Goal: Information Seeking & Learning: Check status

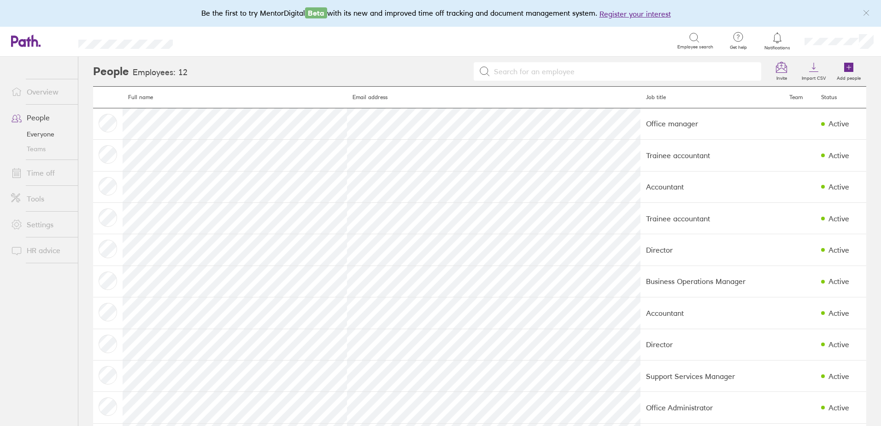
click at [37, 89] on link "Overview" at bounding box center [41, 91] width 74 height 18
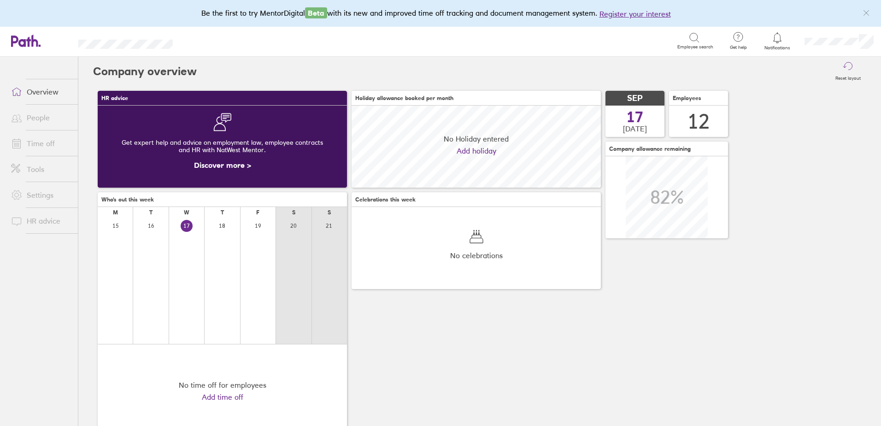
scroll to position [82, 249]
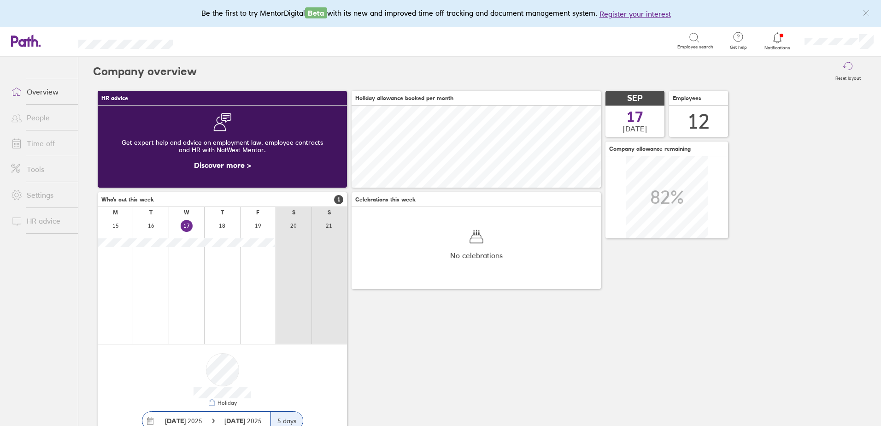
click at [41, 123] on link "People" at bounding box center [41, 117] width 74 height 18
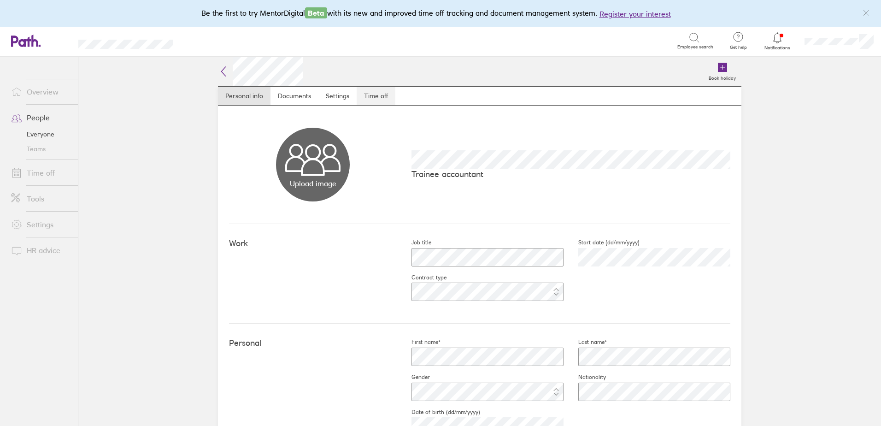
click at [381, 94] on link "Time off" at bounding box center [376, 96] width 39 height 18
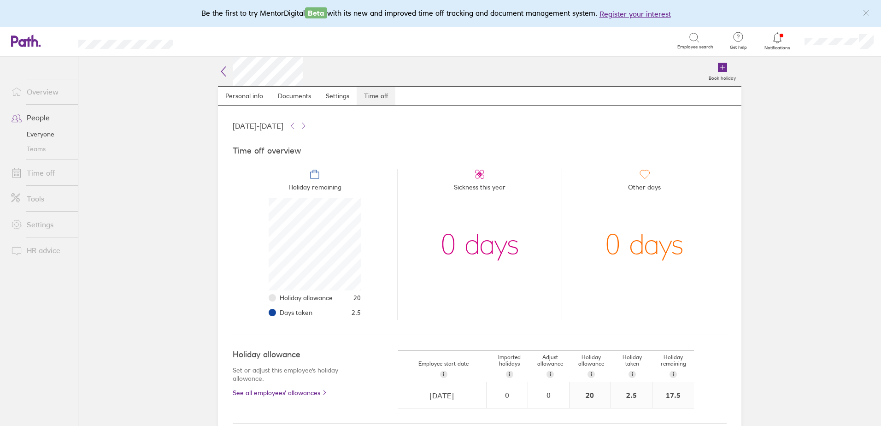
scroll to position [92, 92]
click at [221, 74] on icon at bounding box center [223, 71] width 11 height 11
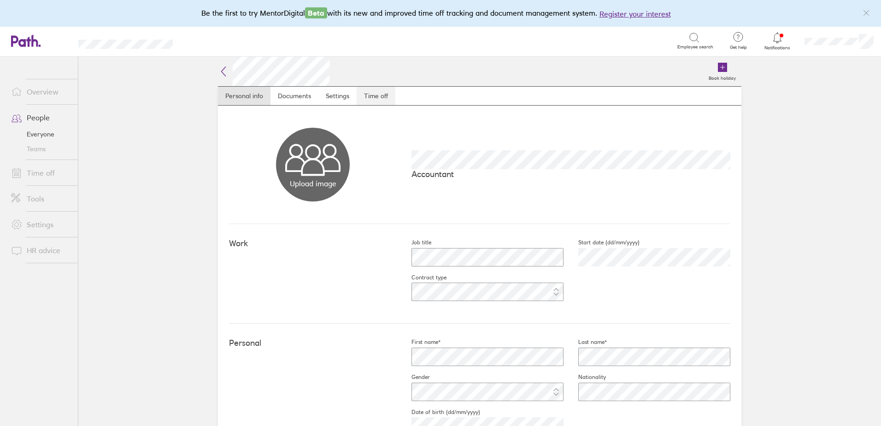
click at [374, 97] on link "Time off" at bounding box center [376, 96] width 39 height 18
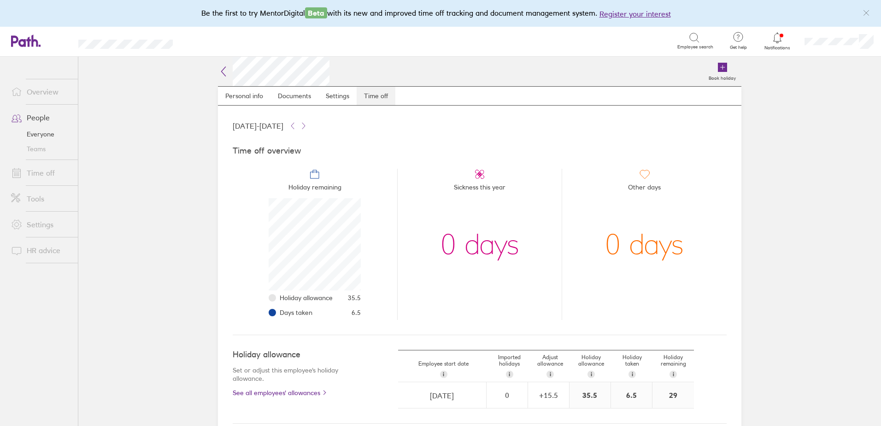
scroll to position [92, 92]
click at [220, 72] on icon at bounding box center [223, 71] width 11 height 11
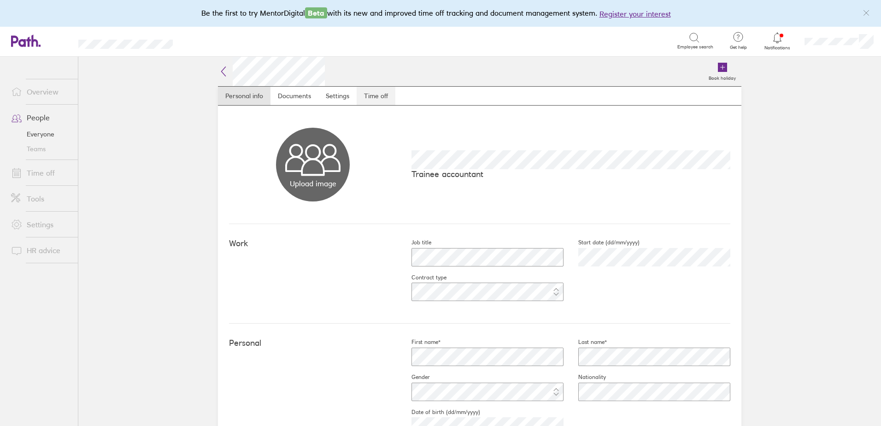
click at [373, 97] on link "Time off" at bounding box center [376, 96] width 39 height 18
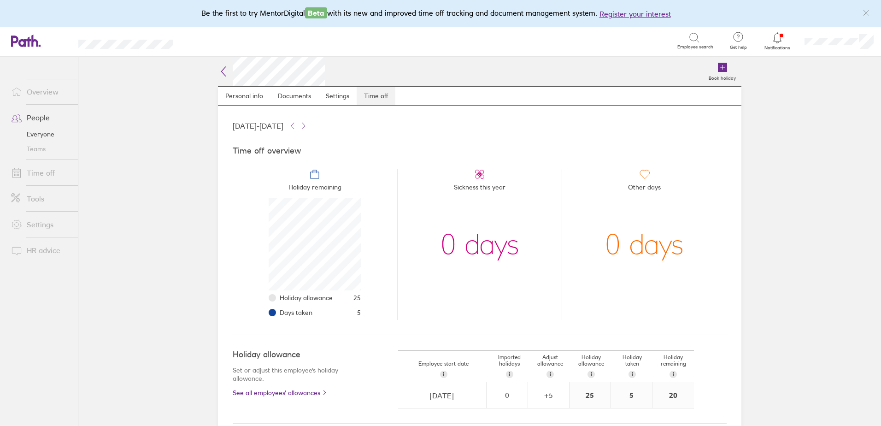
scroll to position [92, 92]
click at [221, 77] on icon at bounding box center [223, 71] width 11 height 11
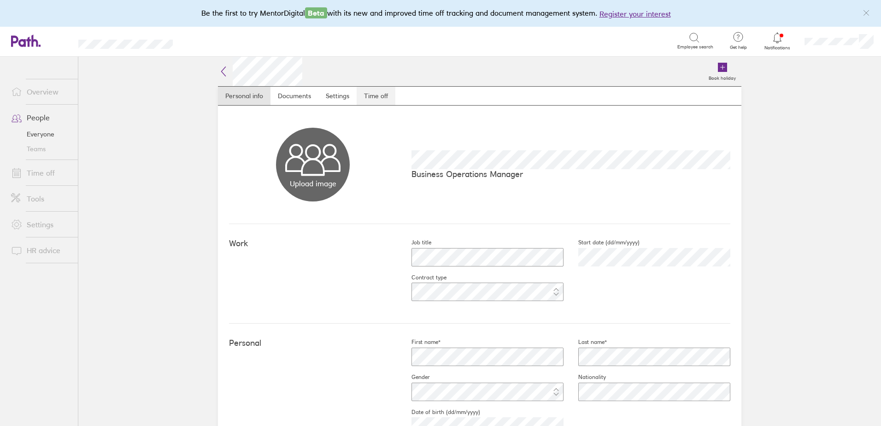
click at [380, 96] on link "Time off" at bounding box center [376, 96] width 39 height 18
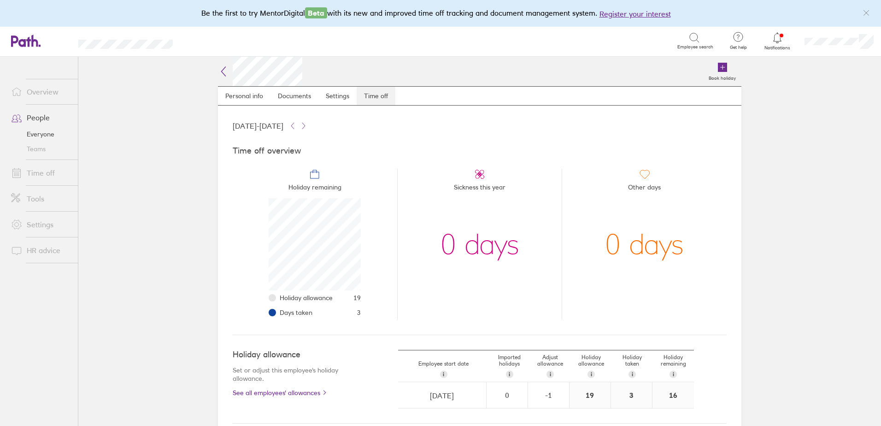
scroll to position [92, 92]
click at [224, 71] on icon at bounding box center [223, 71] width 11 height 11
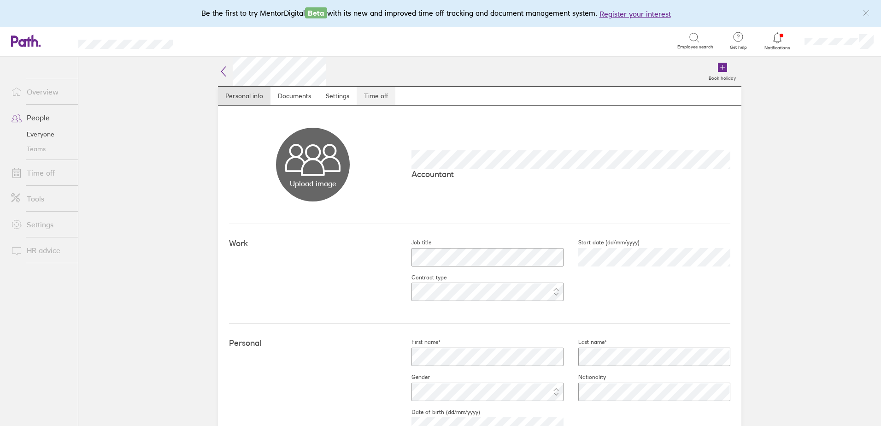
drag, startPoint x: 380, startPoint y: 100, endPoint x: 393, endPoint y: 100, distance: 12.9
click at [382, 100] on link "Time off" at bounding box center [376, 96] width 39 height 18
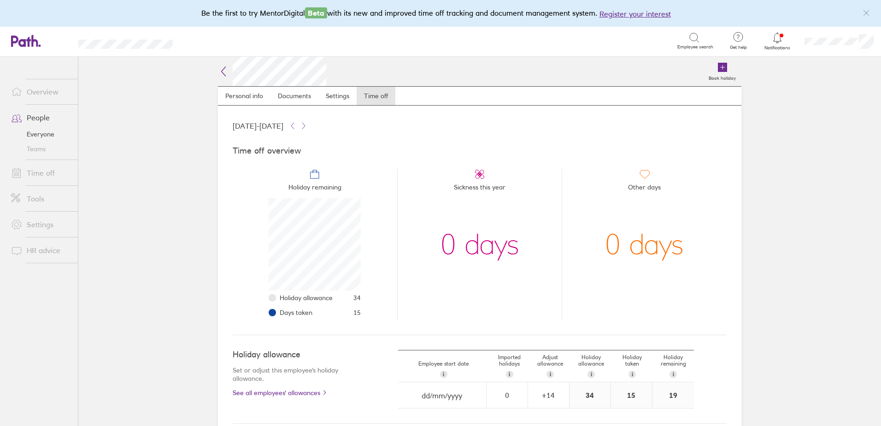
scroll to position [92, 92]
click at [39, 176] on link "Time off" at bounding box center [41, 173] width 74 height 18
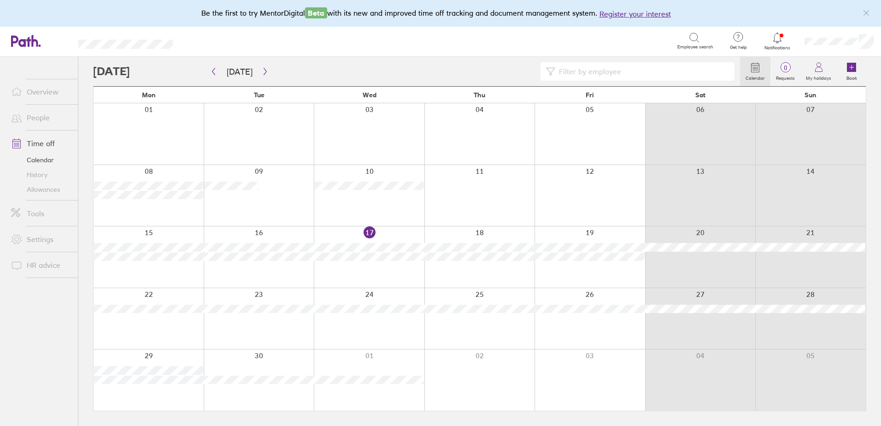
click at [566, 71] on input at bounding box center [642, 72] width 174 height 18
type input "mas"
click at [262, 76] on button "button" at bounding box center [265, 71] width 12 height 15
click at [265, 72] on icon "button" at bounding box center [265, 71] width 7 height 7
click at [267, 70] on button "button" at bounding box center [265, 71] width 12 height 15
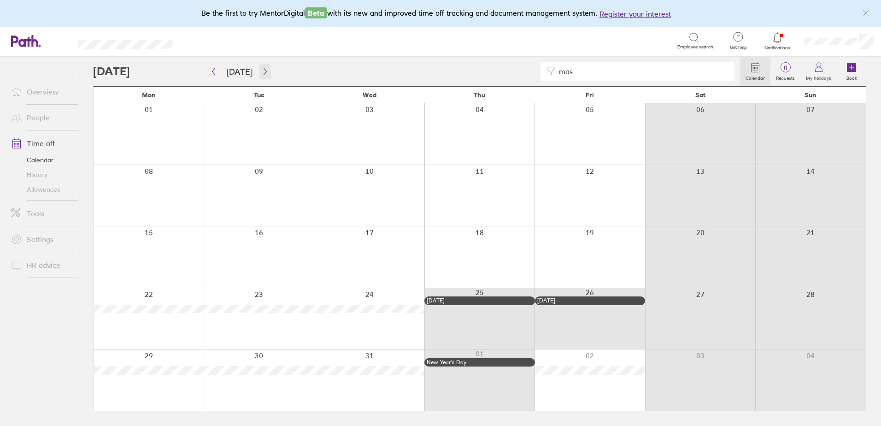
click at [262, 72] on icon "button" at bounding box center [265, 71] width 7 height 7
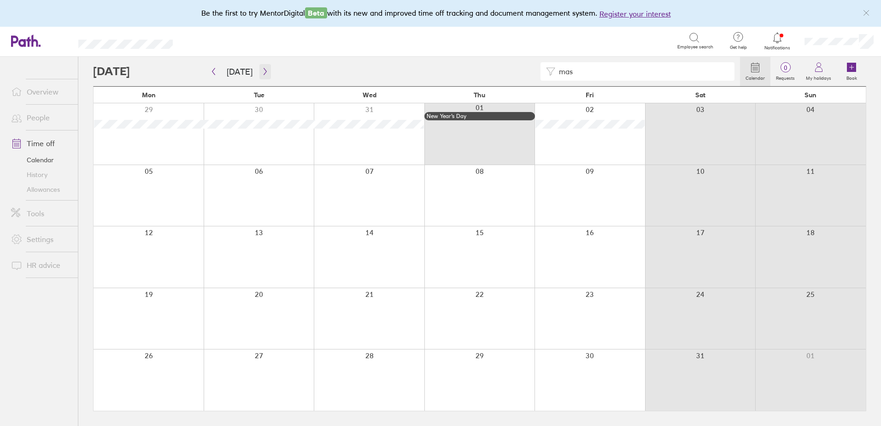
click at [262, 72] on icon "button" at bounding box center [265, 71] width 7 height 7
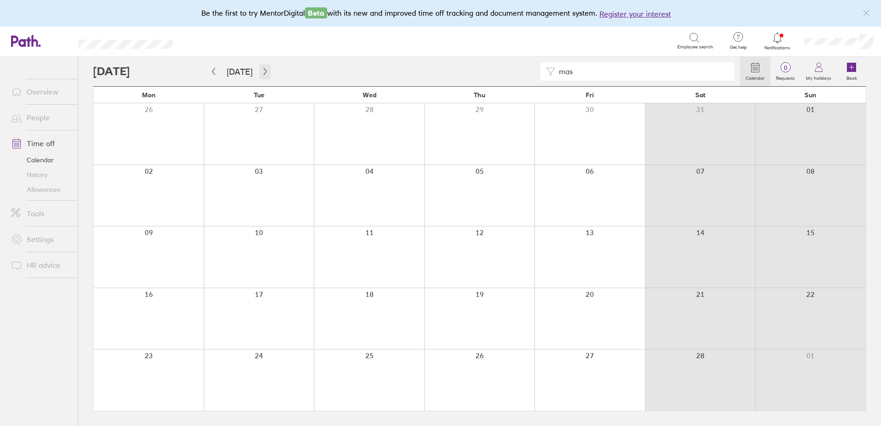
click at [262, 72] on icon "button" at bounding box center [265, 71] width 7 height 7
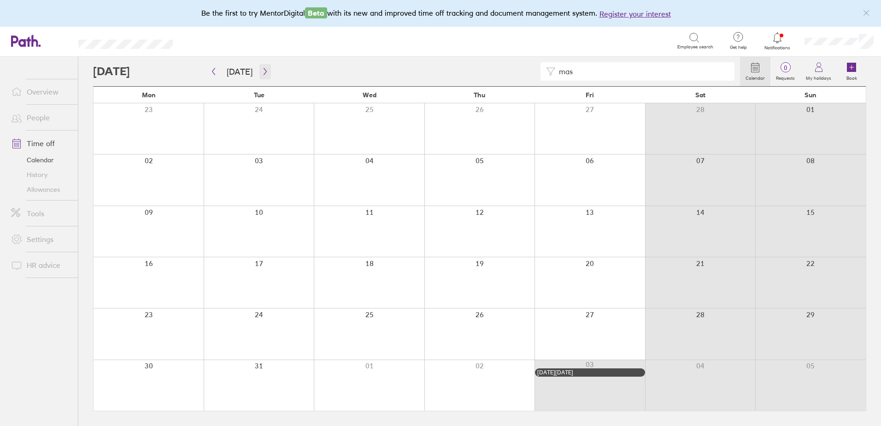
click at [262, 72] on icon "button" at bounding box center [265, 71] width 7 height 7
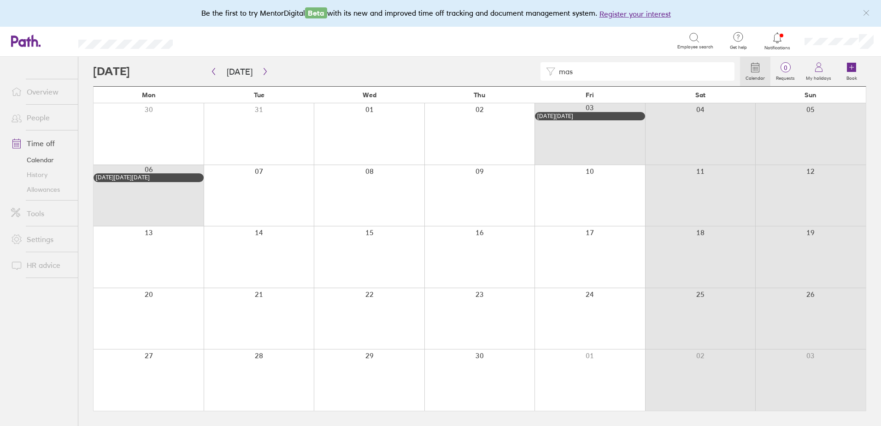
click at [40, 122] on link "People" at bounding box center [41, 117] width 74 height 18
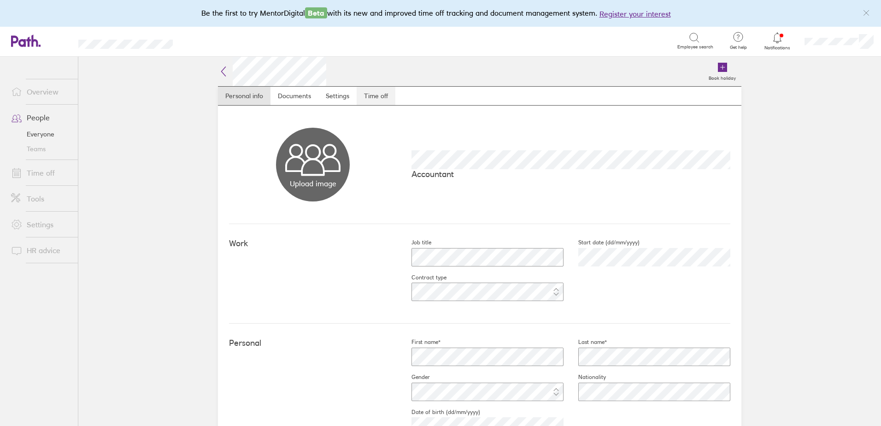
drag, startPoint x: 370, startPoint y: 94, endPoint x: 383, endPoint y: 95, distance: 13.8
click at [370, 94] on link "Time off" at bounding box center [376, 96] width 39 height 18
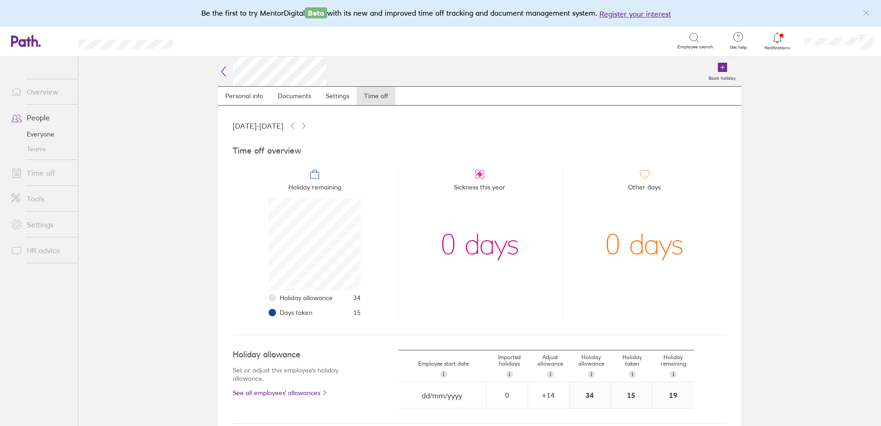
scroll to position [92, 92]
click at [35, 116] on link "People" at bounding box center [41, 117] width 74 height 18
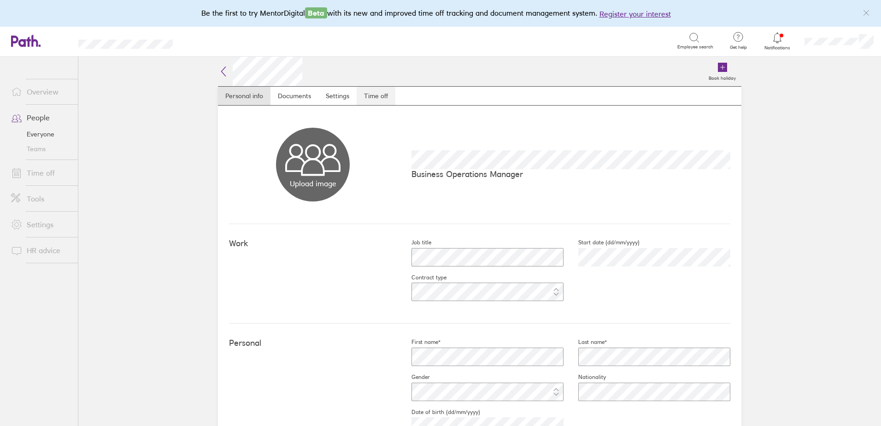
click at [377, 95] on link "Time off" at bounding box center [376, 96] width 39 height 18
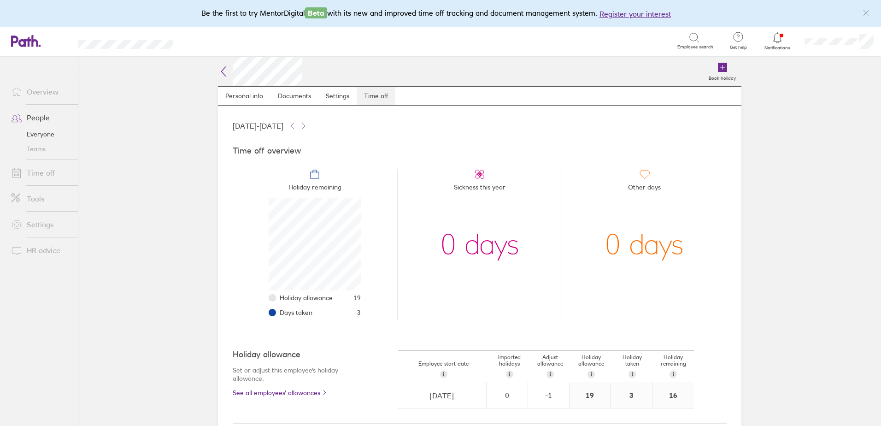
scroll to position [92, 92]
click at [35, 112] on link "People" at bounding box center [41, 117] width 74 height 18
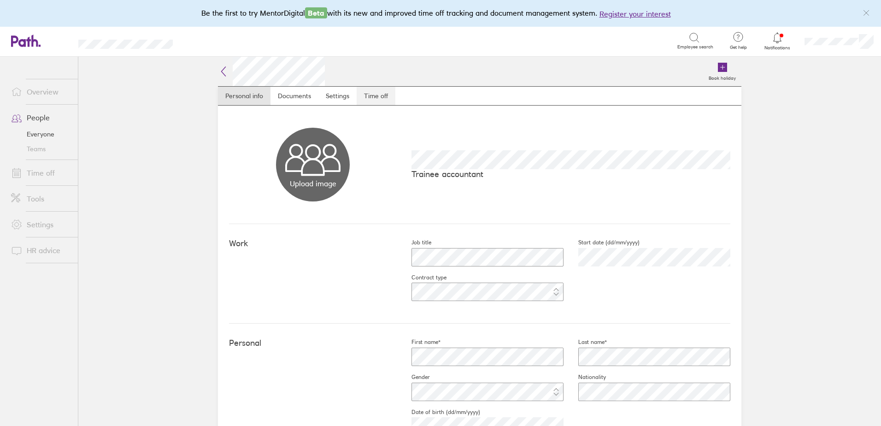
click at [369, 94] on link "Time off" at bounding box center [376, 96] width 39 height 18
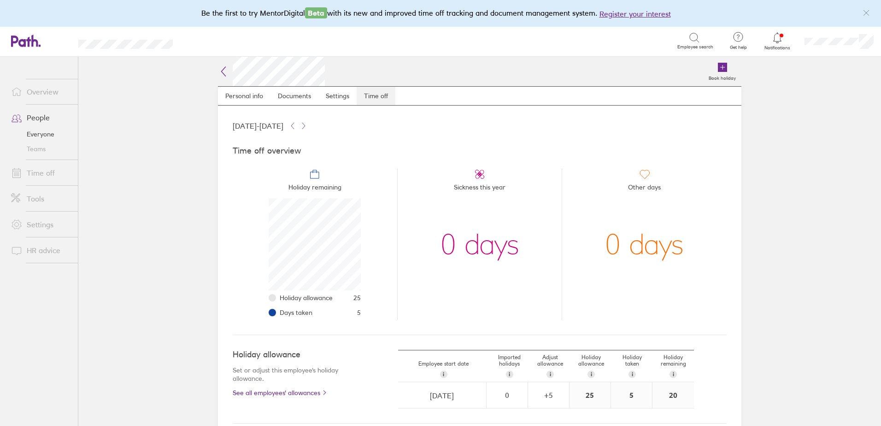
scroll to position [92, 92]
click at [42, 116] on link "People" at bounding box center [41, 117] width 74 height 18
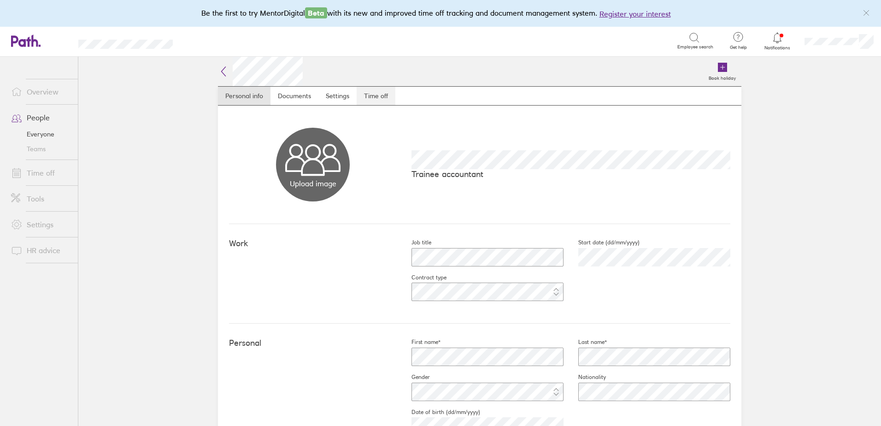
click at [385, 95] on link "Time off" at bounding box center [376, 96] width 39 height 18
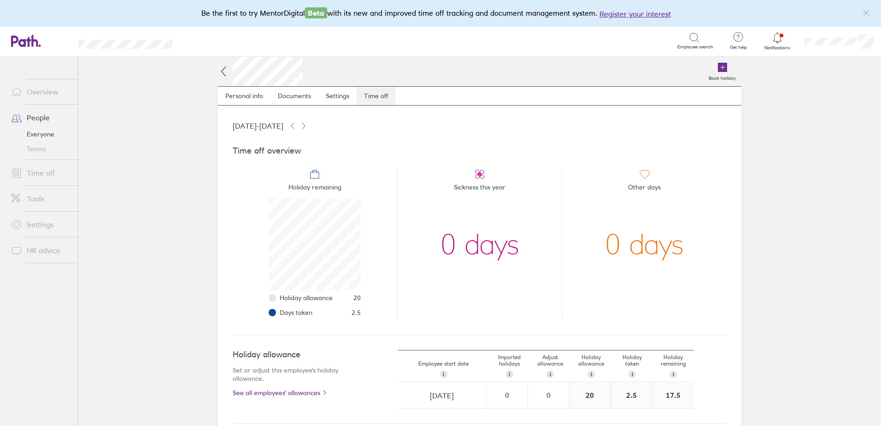
scroll to position [92, 92]
click at [41, 117] on link "People" at bounding box center [41, 117] width 74 height 18
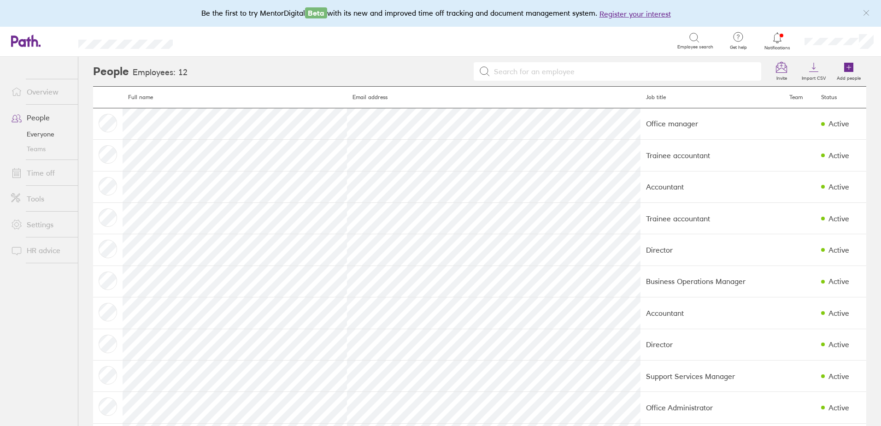
click at [49, 176] on link "Time off" at bounding box center [41, 173] width 74 height 18
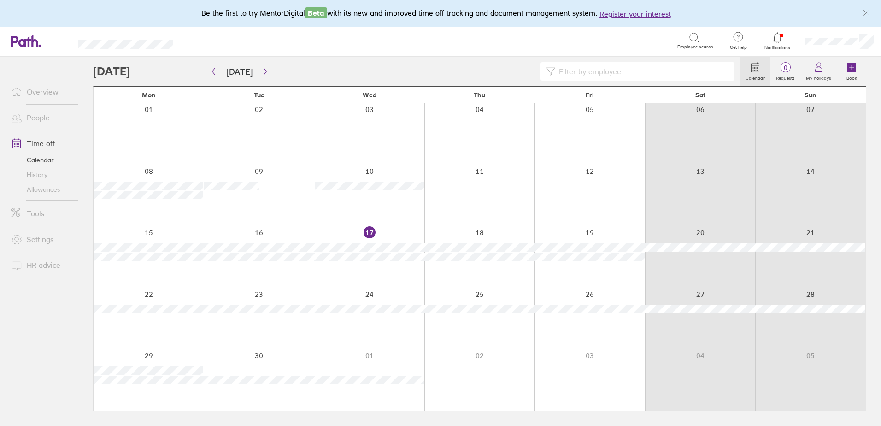
click at [578, 73] on input at bounding box center [642, 72] width 174 height 18
type input "[PERSON_NAME]"
click at [35, 119] on link "People" at bounding box center [41, 117] width 74 height 18
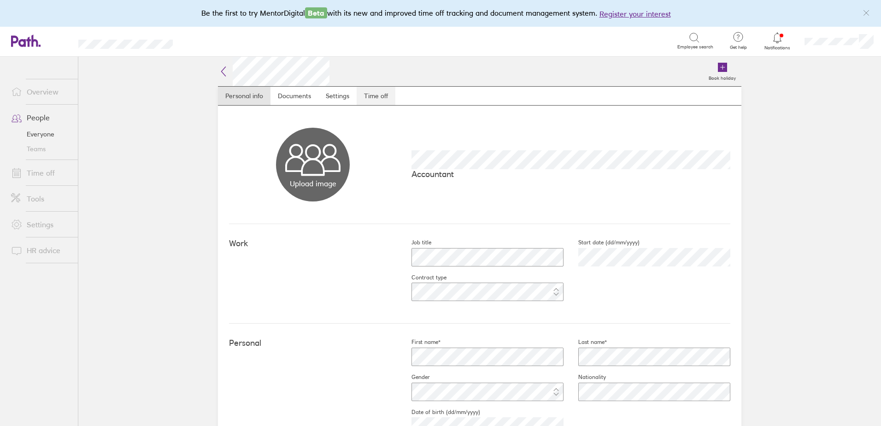
click at [373, 95] on link "Time off" at bounding box center [376, 96] width 39 height 18
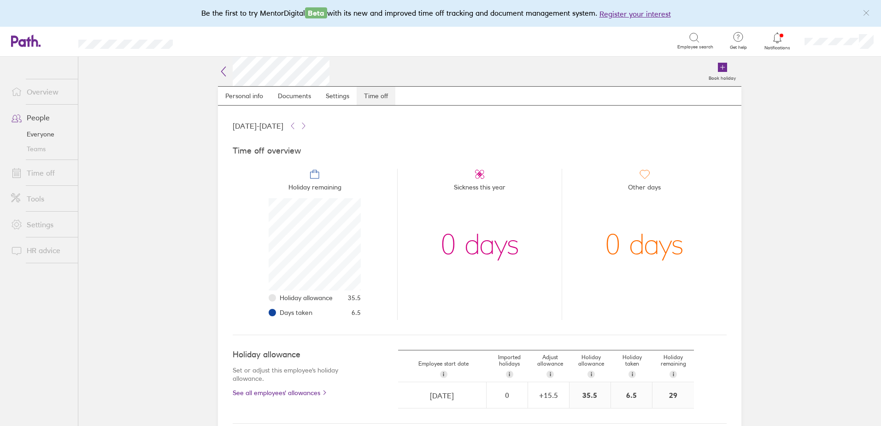
scroll to position [92, 92]
click at [45, 176] on link "Time off" at bounding box center [41, 173] width 74 height 18
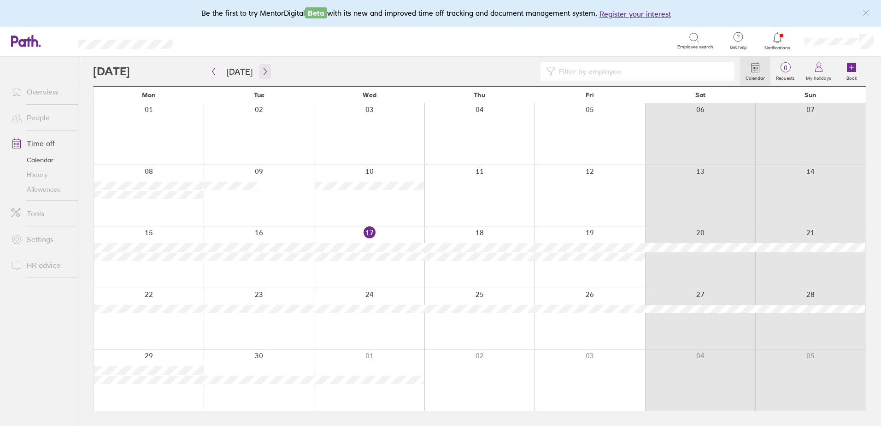
click at [262, 71] on icon "button" at bounding box center [265, 71] width 7 height 7
click at [636, 73] on input at bounding box center [642, 72] width 174 height 18
click at [217, 74] on icon "button" at bounding box center [213, 71] width 7 height 7
click at [265, 75] on icon "button" at bounding box center [265, 71] width 7 height 7
click at [266, 75] on button "button" at bounding box center [265, 71] width 12 height 15
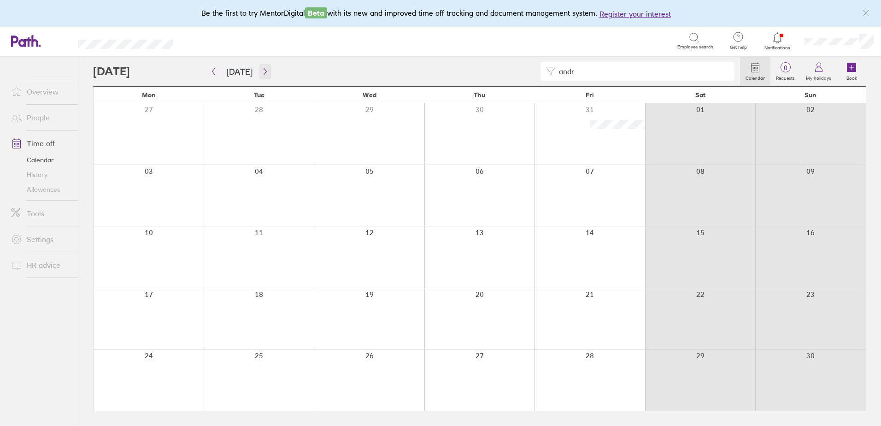
click at [264, 67] on button "button" at bounding box center [265, 71] width 12 height 15
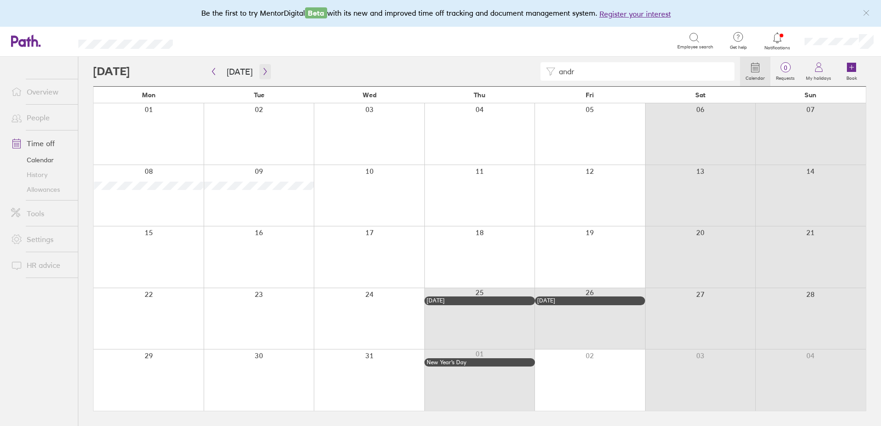
click at [264, 67] on button "button" at bounding box center [265, 71] width 12 height 15
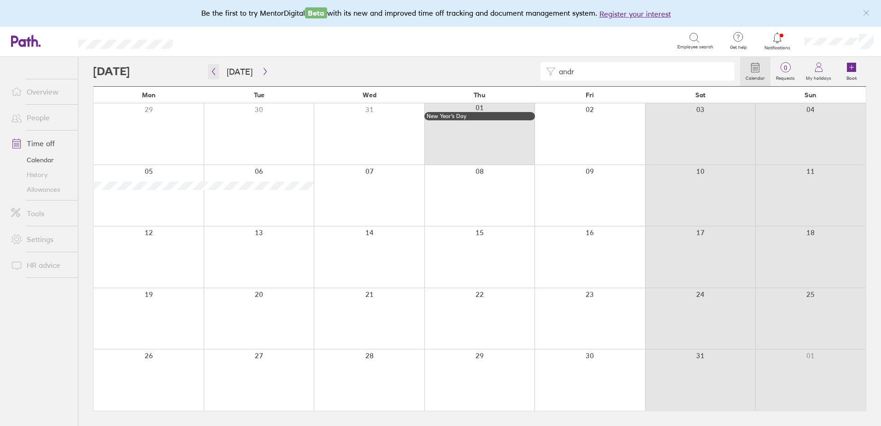
click at [216, 67] on button "button" at bounding box center [214, 71] width 12 height 15
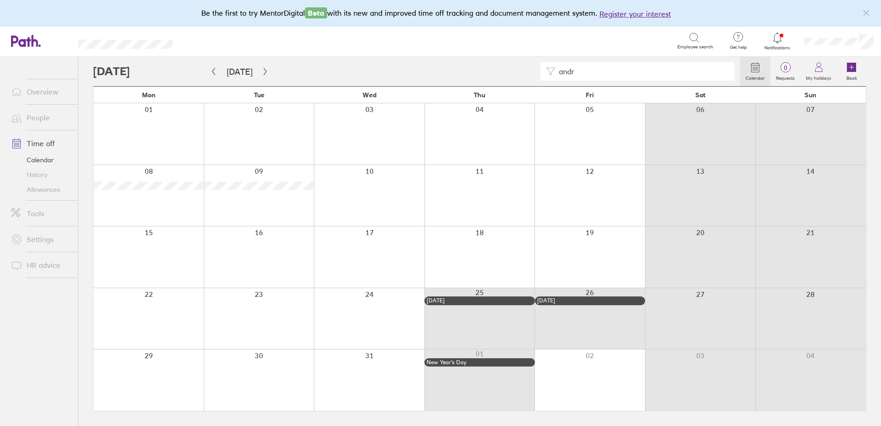
click at [581, 70] on input "andr" at bounding box center [642, 72] width 174 height 18
drag, startPoint x: 585, startPoint y: 71, endPoint x: 520, endPoint y: 72, distance: 64.5
click at [520, 72] on div "andr" at bounding box center [416, 71] width 647 height 18
type input "mass"
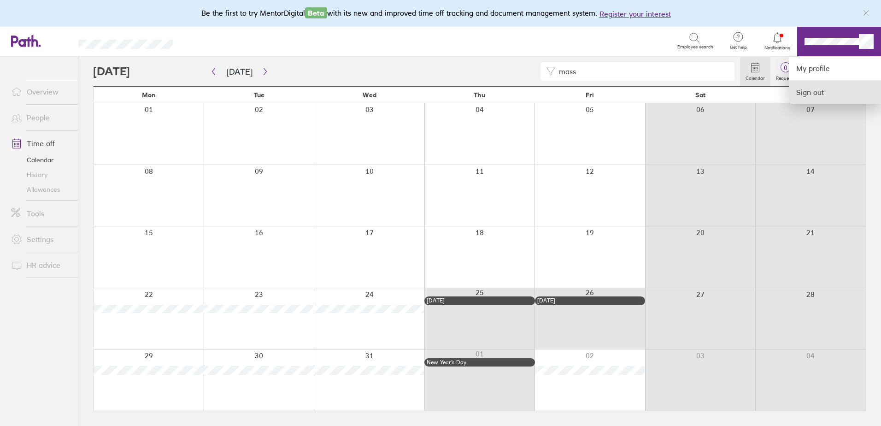
click at [805, 93] on link "Sign out" at bounding box center [835, 92] width 92 height 23
